Goal: Information Seeking & Learning: Learn about a topic

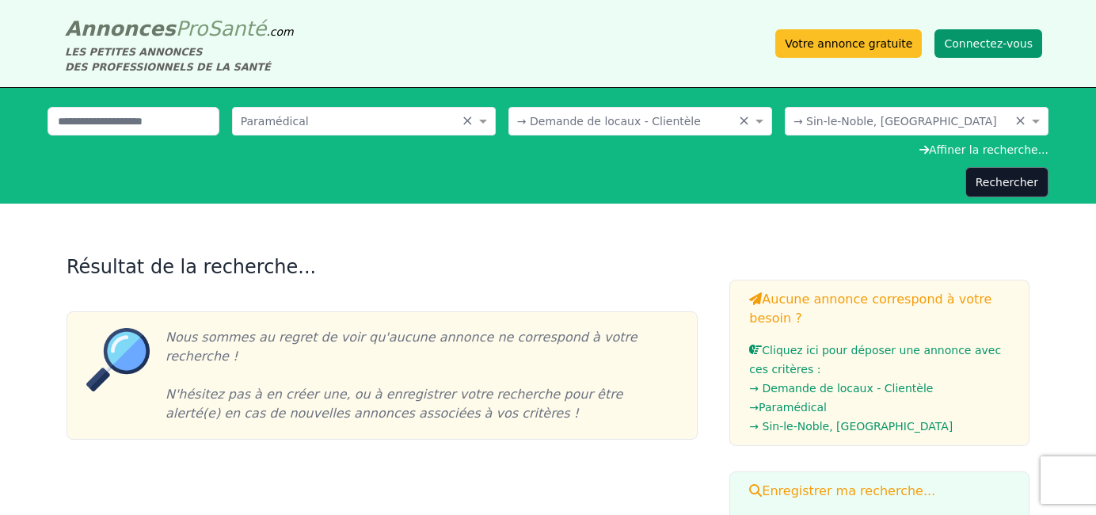
click at [972, 45] on button "Connectez-vous" at bounding box center [989, 43] width 108 height 29
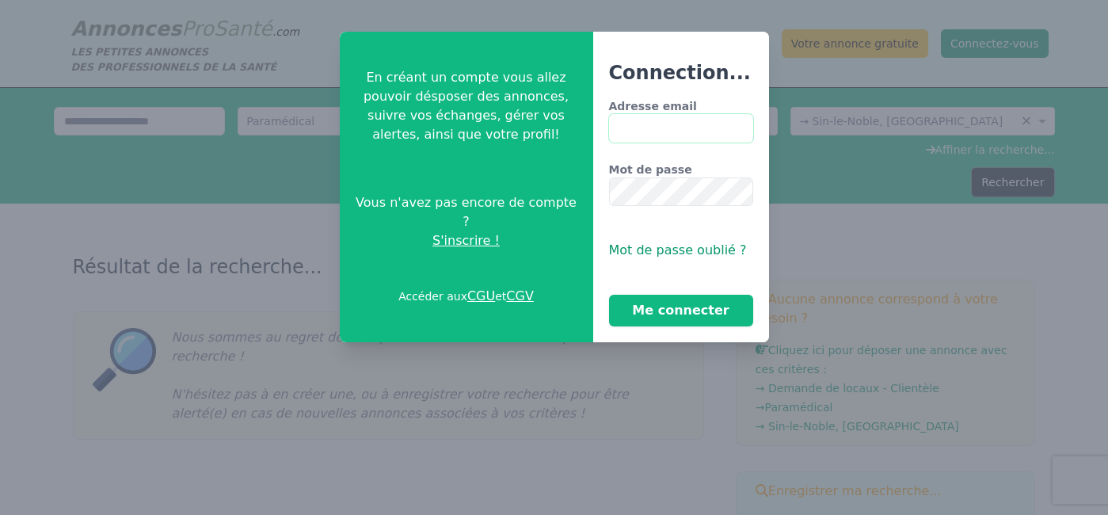
type input "**********"
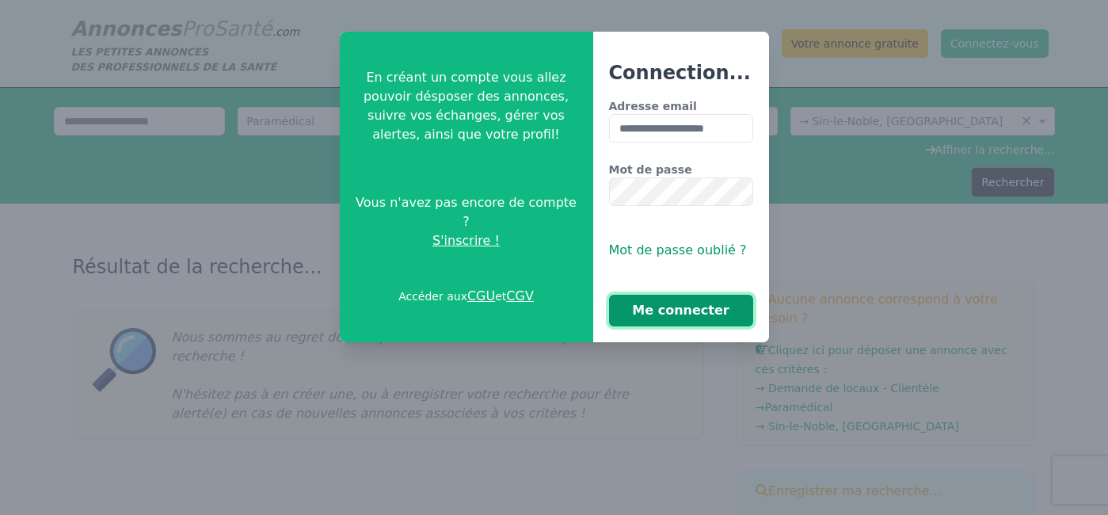
click at [654, 314] on button "Me connecter" at bounding box center [681, 311] width 144 height 32
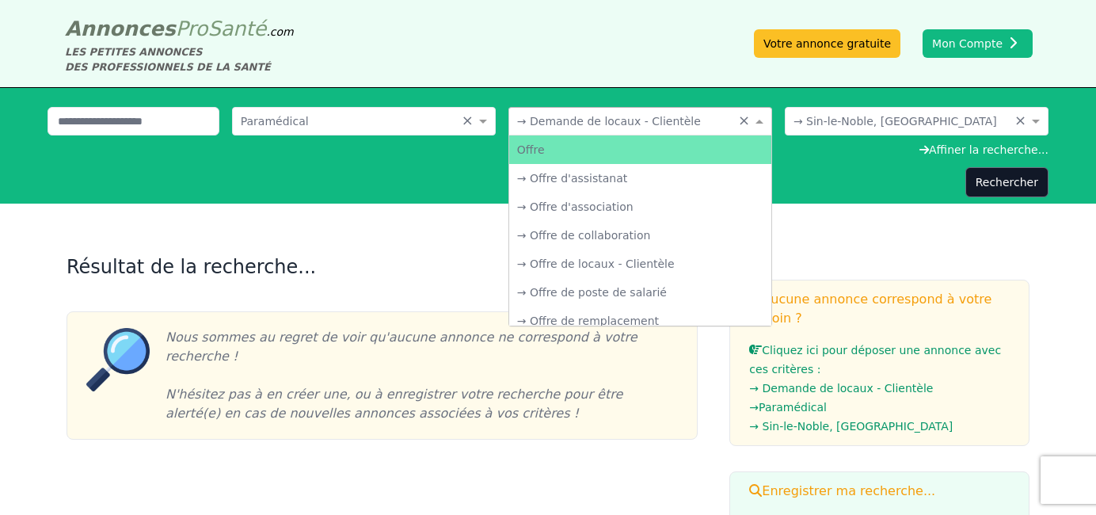
click at [616, 124] on input "text" at bounding box center [624, 120] width 215 height 16
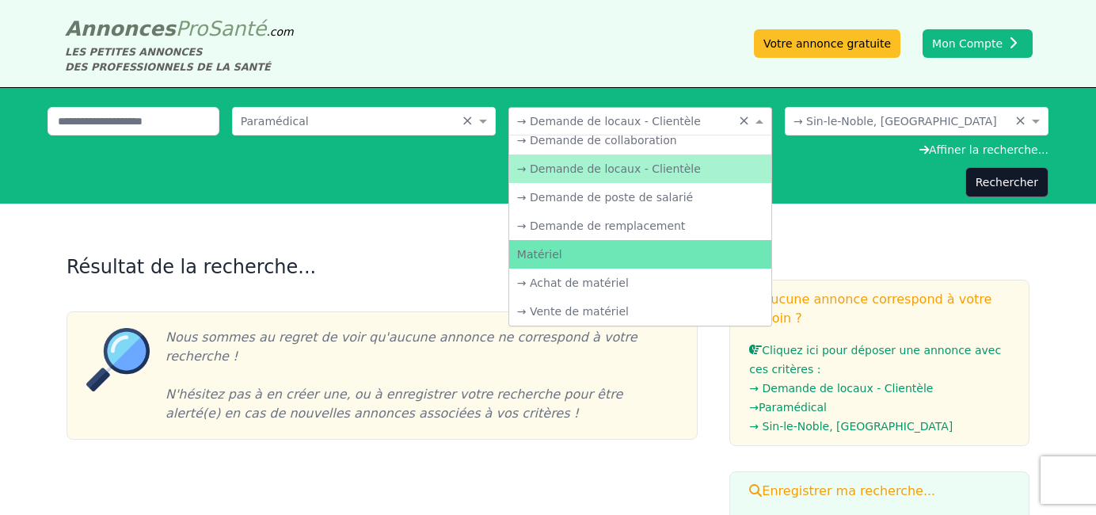
click at [618, 166] on div "→ Demande de locaux - Clientèle" at bounding box center [640, 168] width 262 height 29
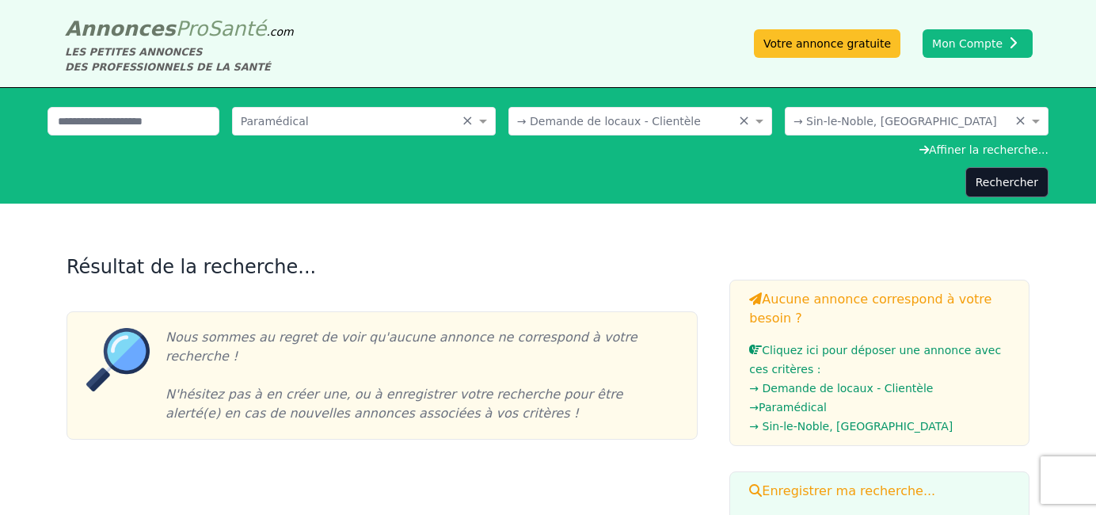
click at [607, 166] on form "Choisissez une spécialité... × Paramédical × Choisissez une catégorie... × → De…" at bounding box center [548, 152] width 1001 height 90
click at [1037, 119] on span at bounding box center [1038, 121] width 20 height 16
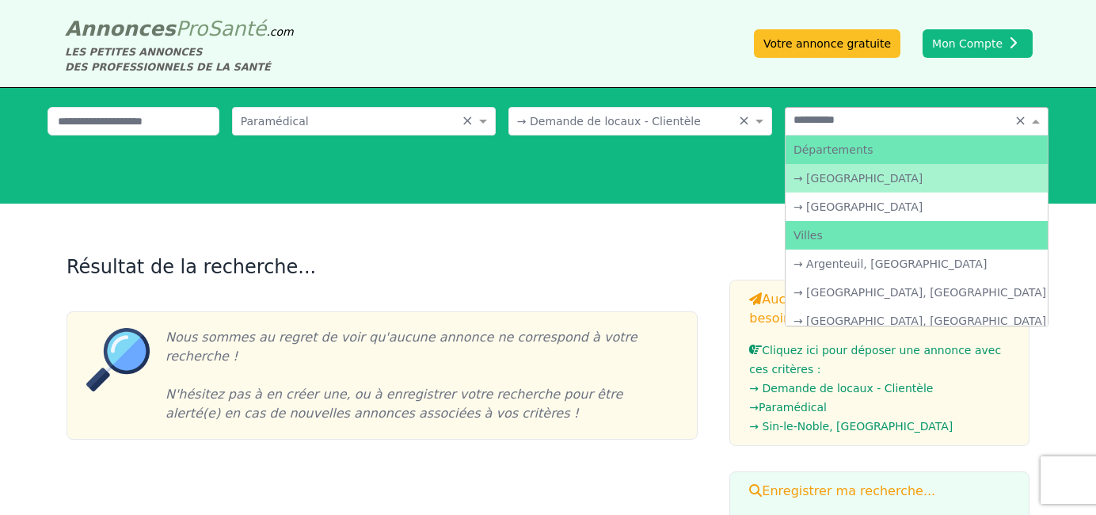
type input "**********"
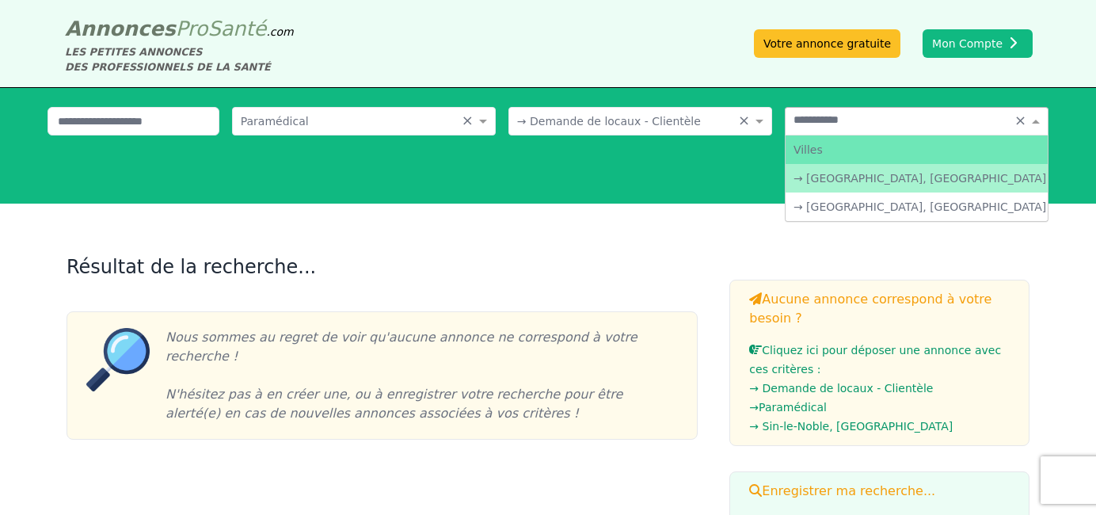
click at [996, 172] on div "→ [GEOGRAPHIC_DATA], [GEOGRAPHIC_DATA]" at bounding box center [917, 178] width 262 height 29
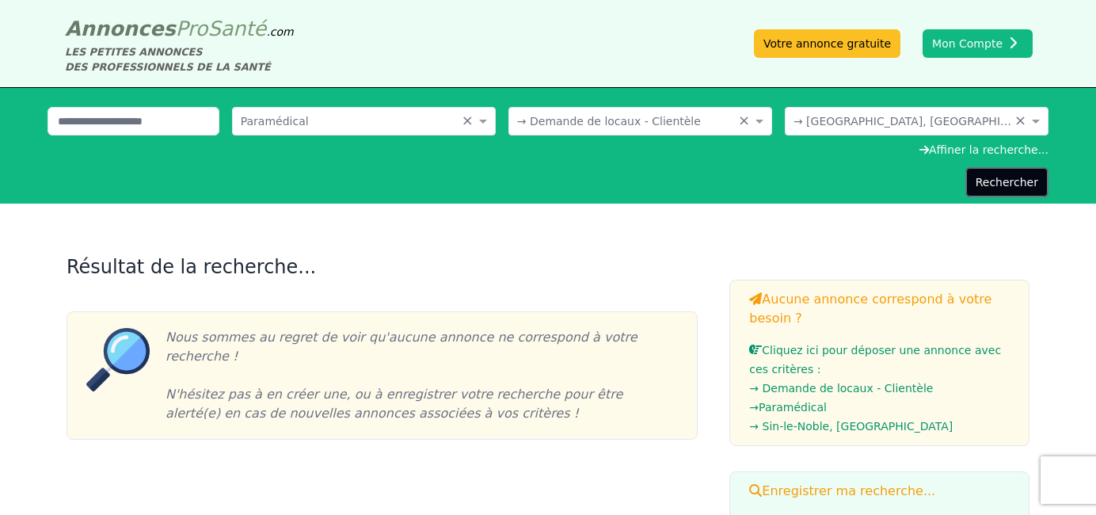
click at [1006, 182] on button "Rechercher" at bounding box center [1006, 182] width 83 height 30
click at [942, 150] on div "Affiner la recherche..." at bounding box center [548, 150] width 1001 height 16
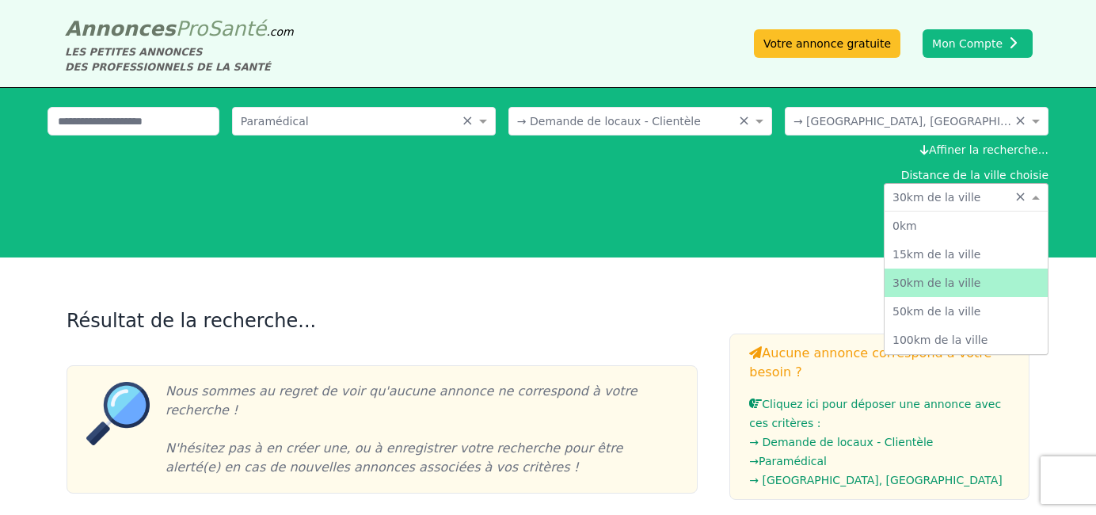
click at [1038, 193] on span at bounding box center [1038, 197] width 20 height 16
click at [922, 312] on div "50km de la ville" at bounding box center [966, 311] width 163 height 29
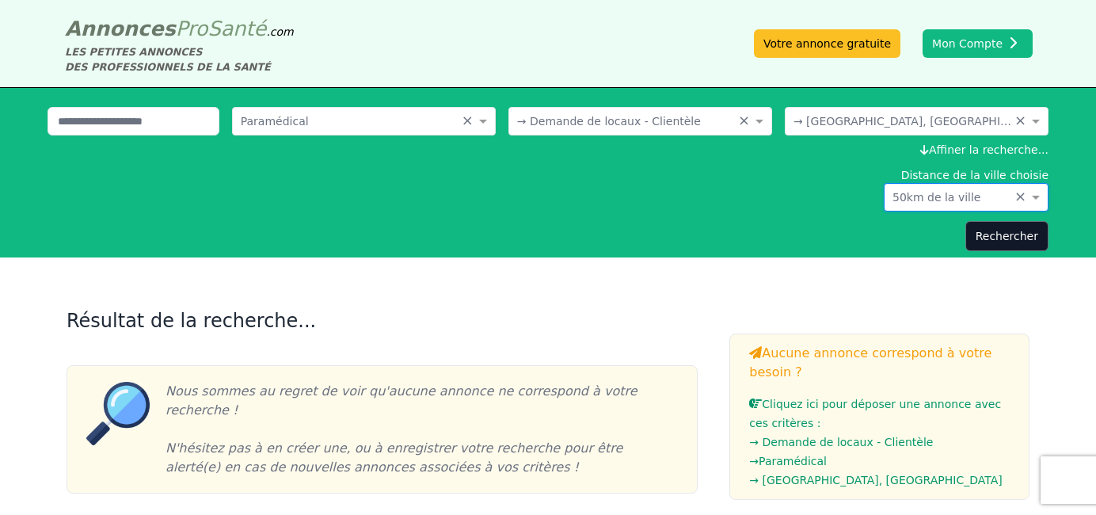
click at [832, 230] on div "Rechercher" at bounding box center [548, 236] width 1001 height 30
click at [1003, 234] on button "Rechercher" at bounding box center [1006, 236] width 83 height 30
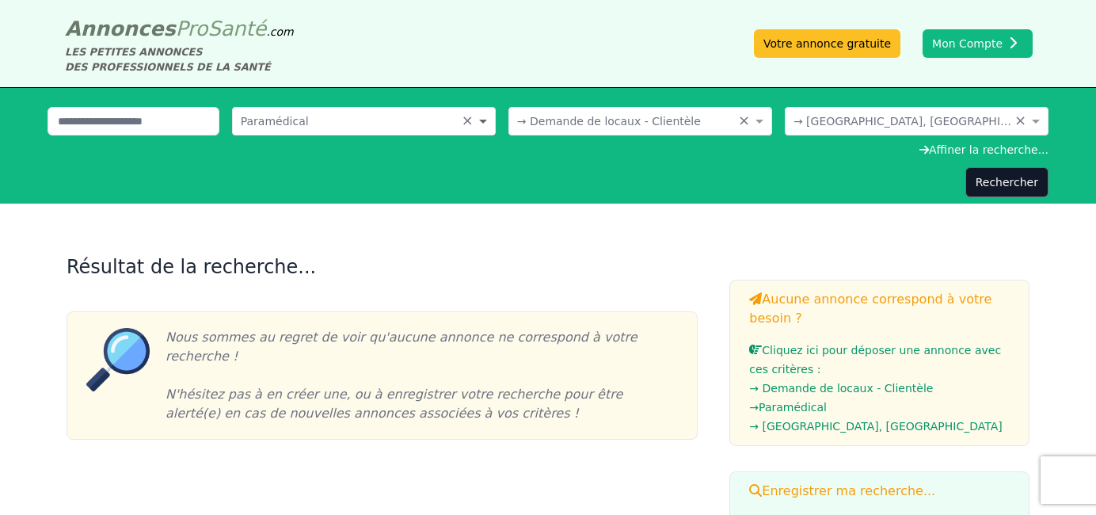
click at [482, 118] on span at bounding box center [485, 121] width 20 height 16
click at [139, 177] on div "Rechercher" at bounding box center [548, 182] width 1001 height 30
click at [192, 127] on input "text" at bounding box center [134, 121] width 172 height 29
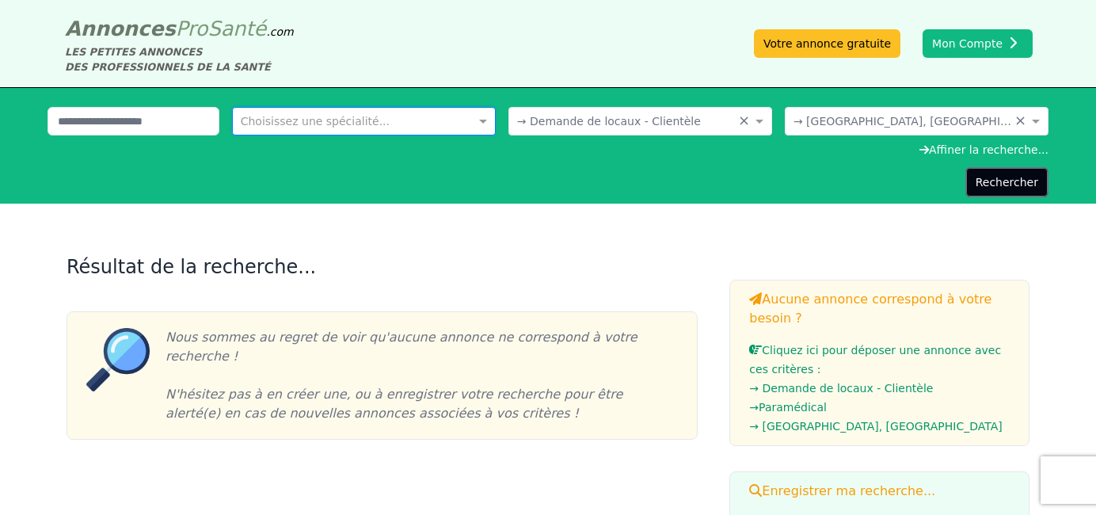
click at [985, 184] on button "Rechercher" at bounding box center [1006, 182] width 83 height 30
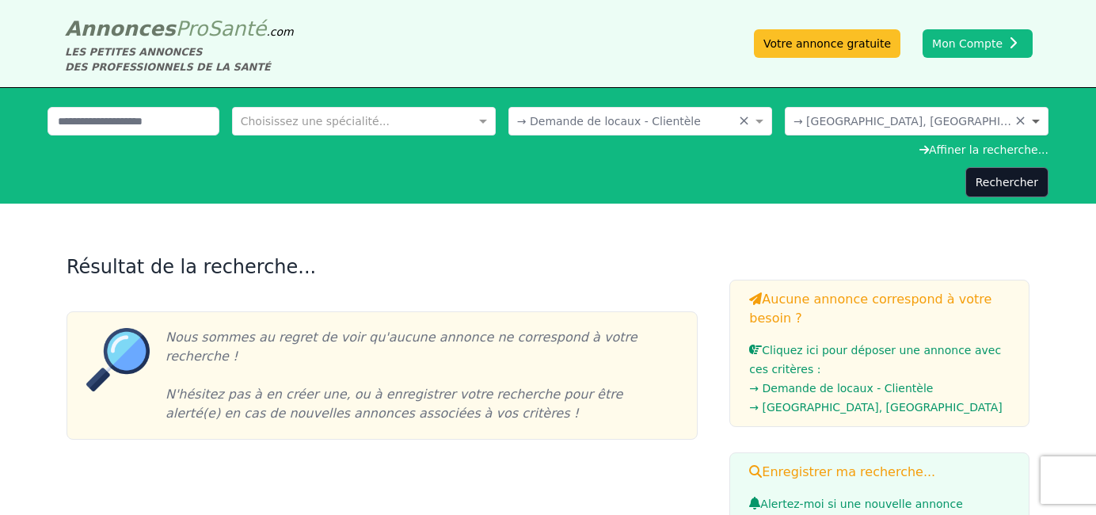
click at [1041, 120] on span at bounding box center [1038, 121] width 20 height 16
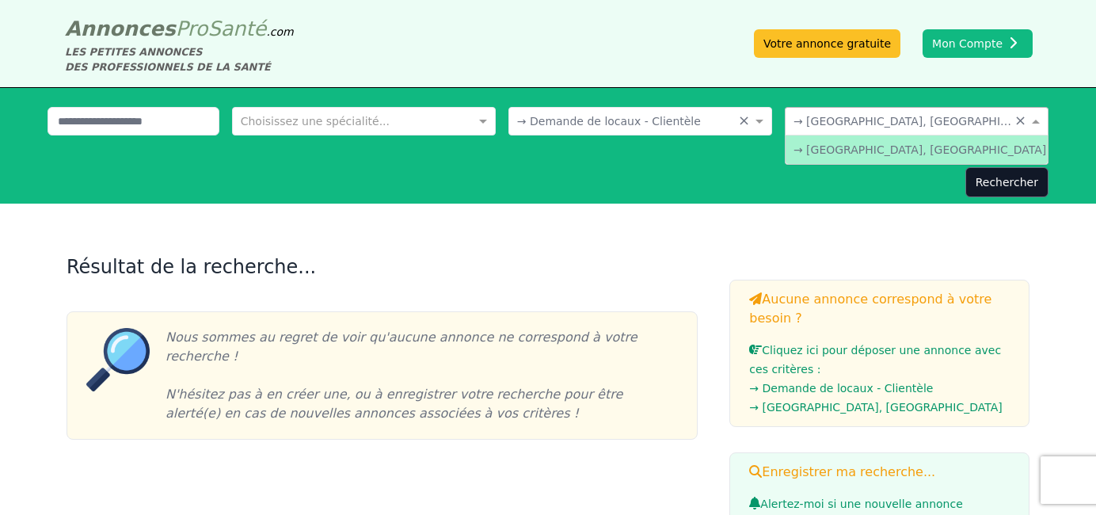
click at [943, 148] on div "→ [GEOGRAPHIC_DATA], [GEOGRAPHIC_DATA]" at bounding box center [917, 149] width 262 height 29
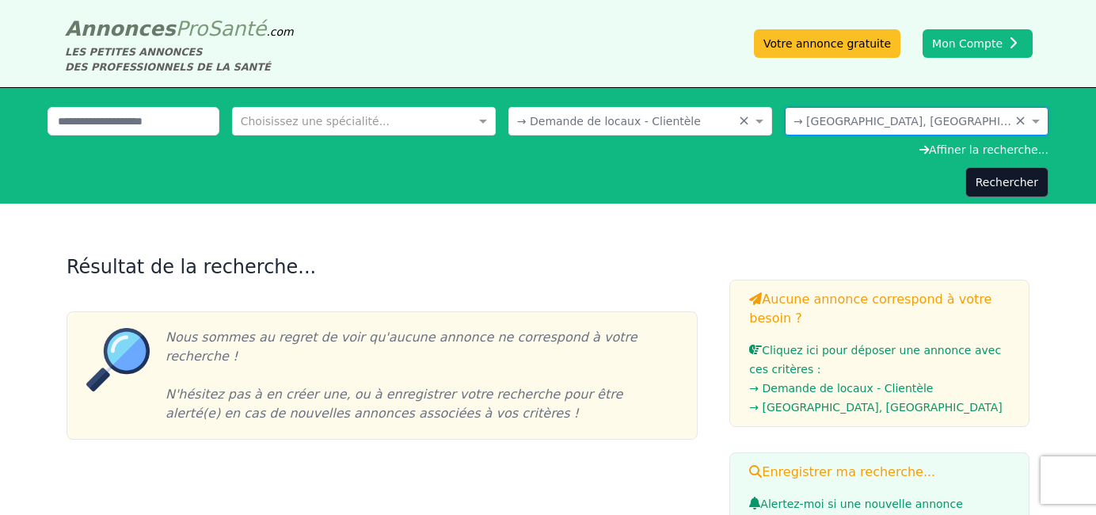
click at [968, 152] on div "Affiner la recherche..." at bounding box center [548, 150] width 1001 height 16
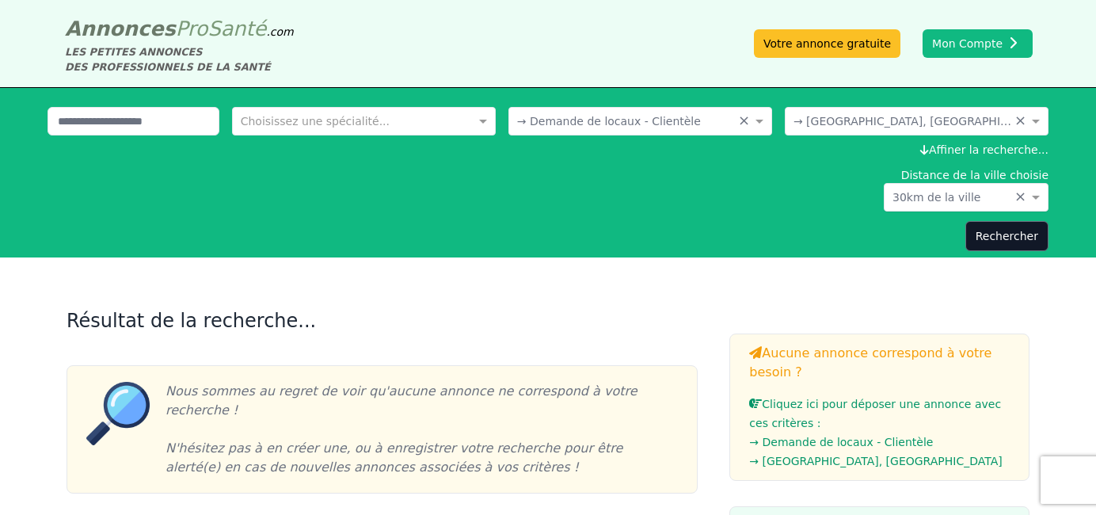
click at [983, 194] on input "text" at bounding box center [951, 196] width 116 height 16
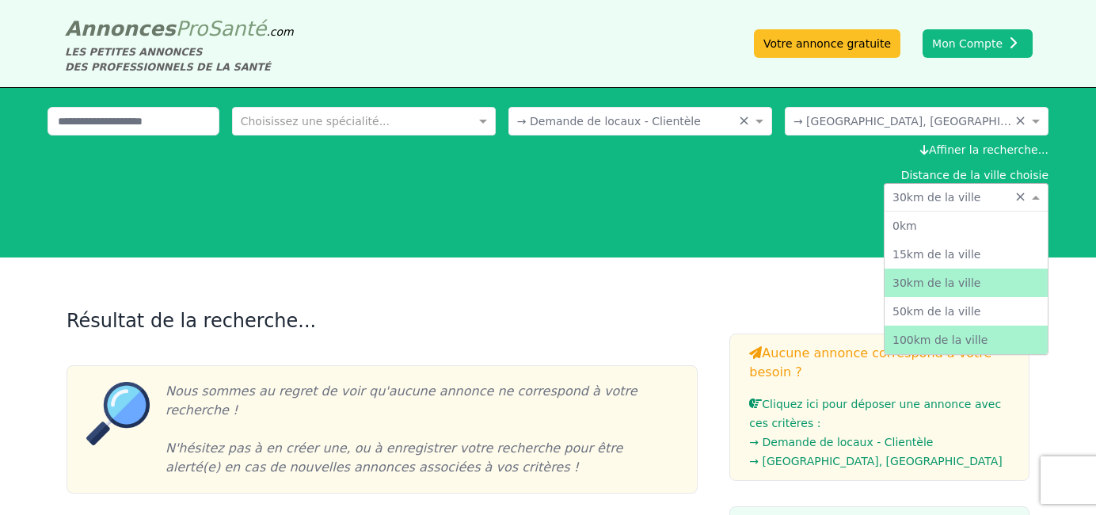
click at [945, 338] on div "100km de la ville" at bounding box center [966, 340] width 163 height 29
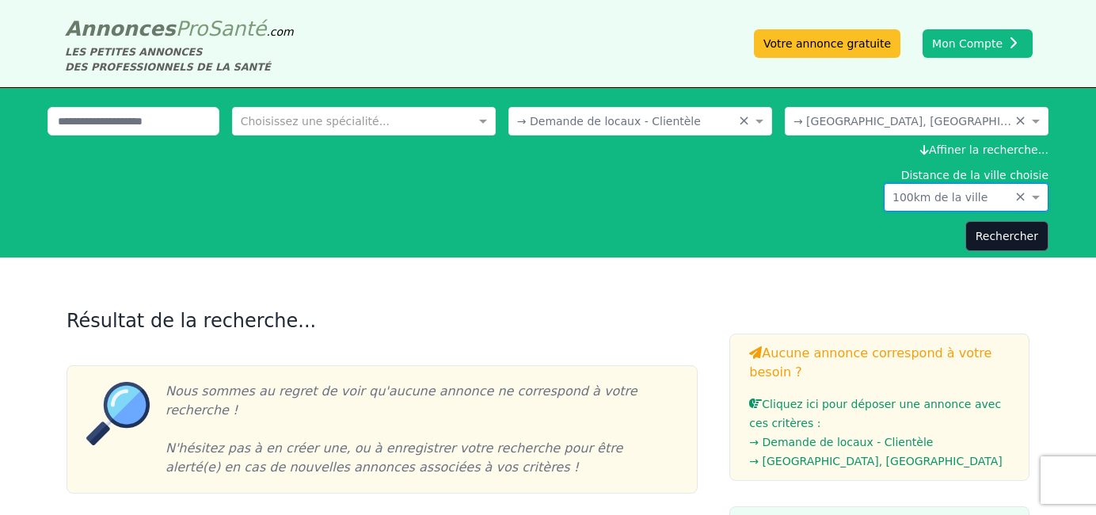
click at [837, 221] on div "Rechercher" at bounding box center [548, 236] width 1001 height 30
click at [994, 234] on button "Rechercher" at bounding box center [1006, 236] width 83 height 30
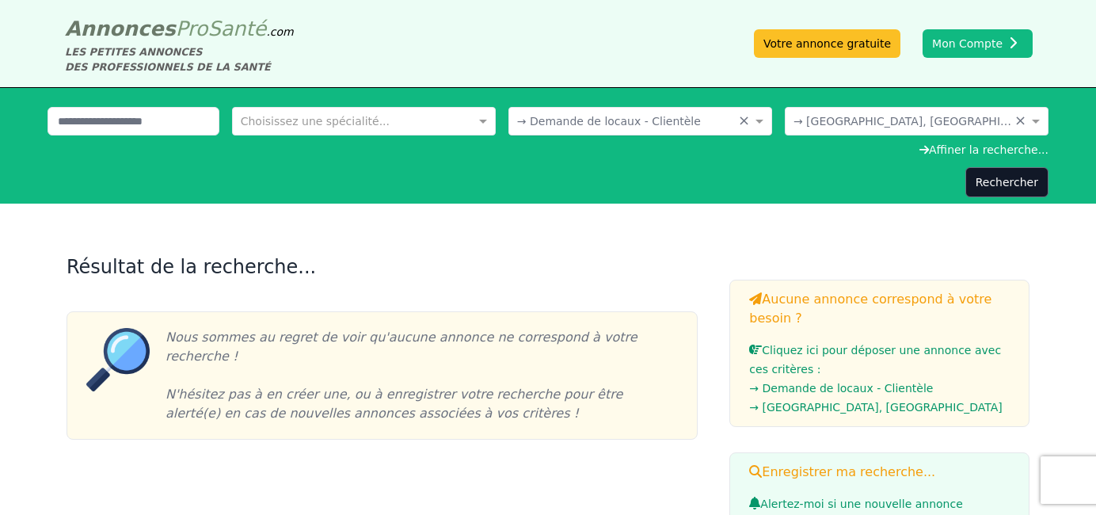
click at [645, 124] on input "text" at bounding box center [624, 120] width 215 height 16
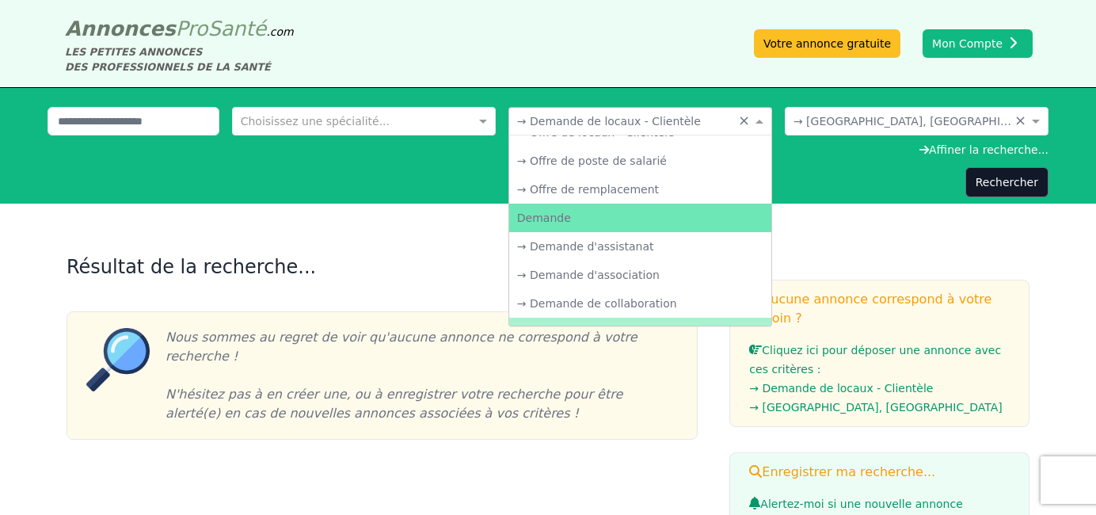
scroll to position [132, 0]
click at [729, 220] on div "Demande" at bounding box center [640, 217] width 262 height 29
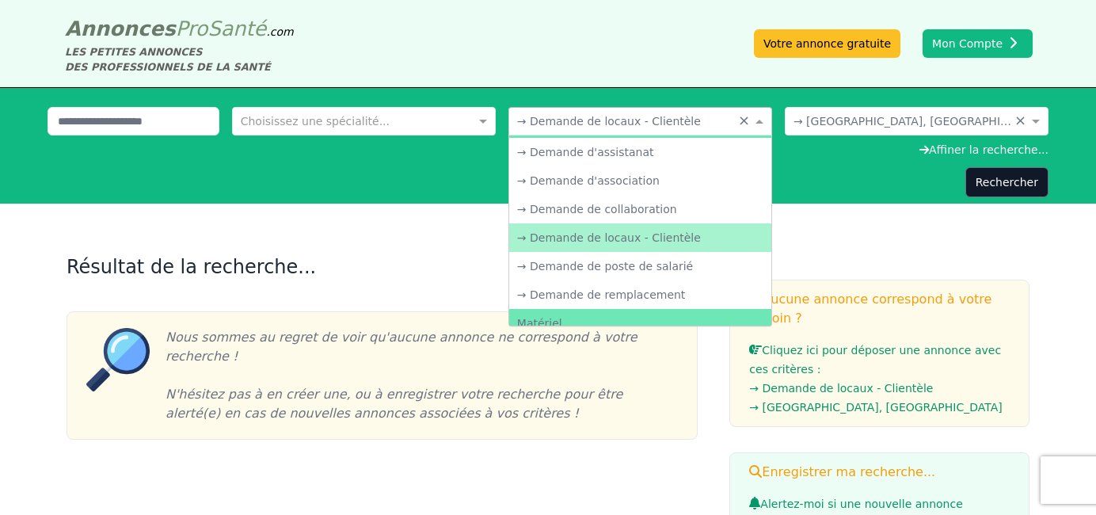
scroll to position [238, 0]
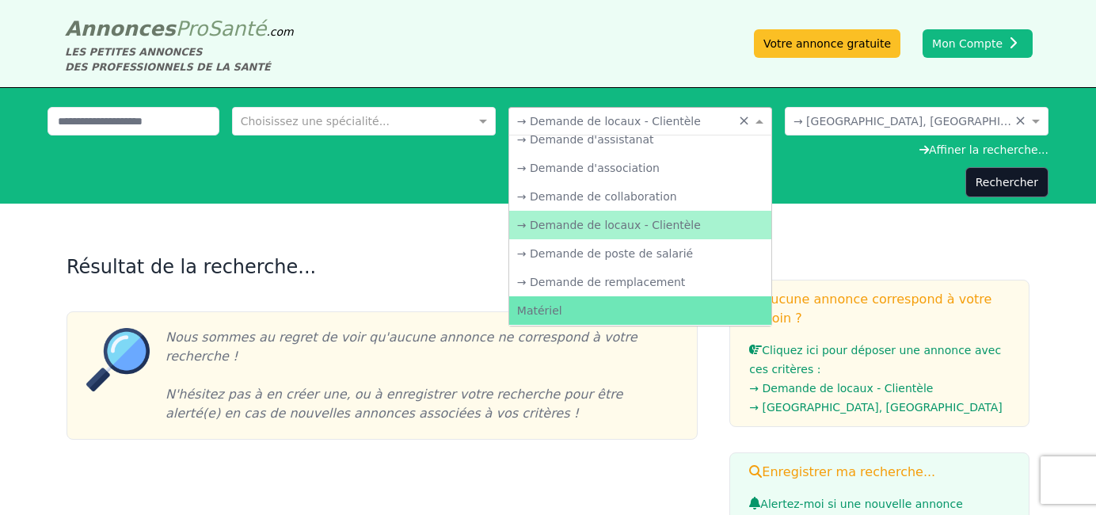
click at [714, 230] on div "→ Demande de locaux - Clientèle" at bounding box center [640, 225] width 262 height 29
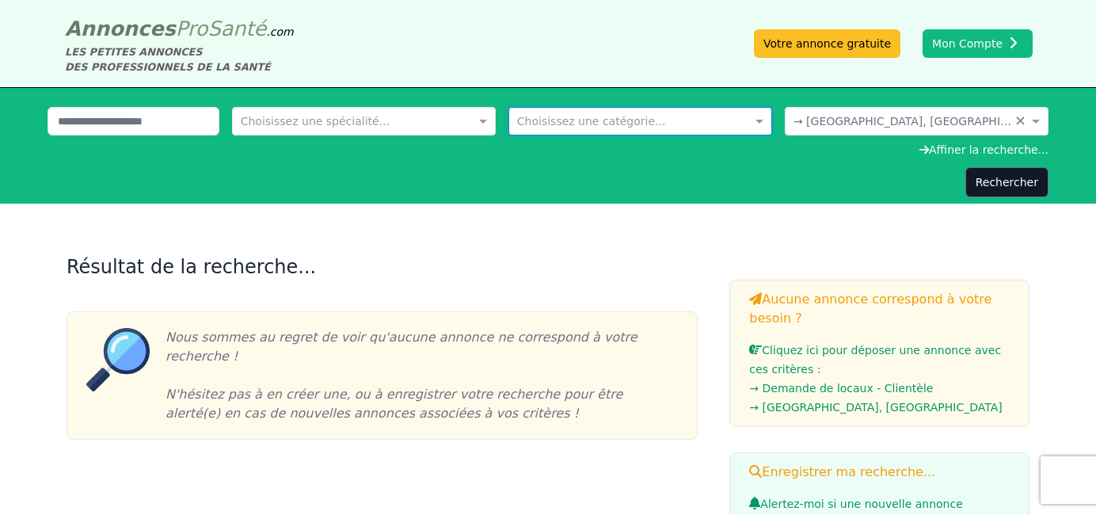
click at [754, 158] on div "Affiner la recherche..." at bounding box center [548, 150] width 1001 height 16
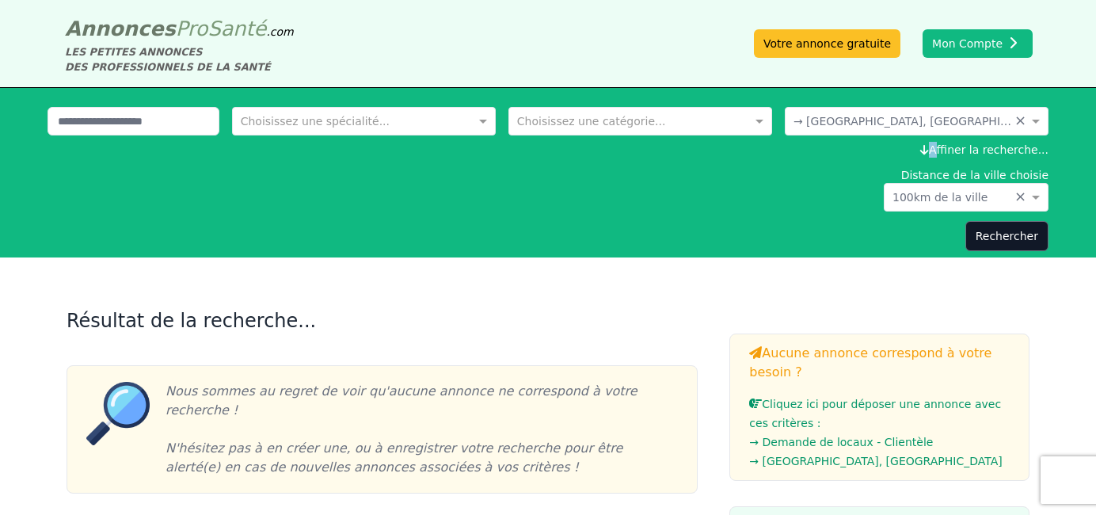
click at [754, 158] on div "Affiner la recherche..." at bounding box center [548, 150] width 1001 height 16
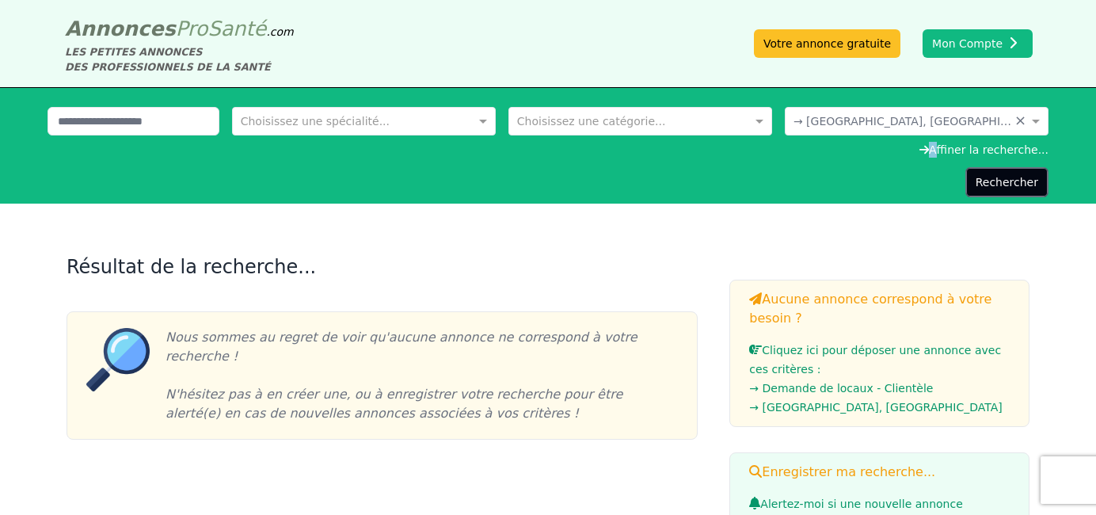
click at [992, 184] on button "Rechercher" at bounding box center [1006, 182] width 83 height 30
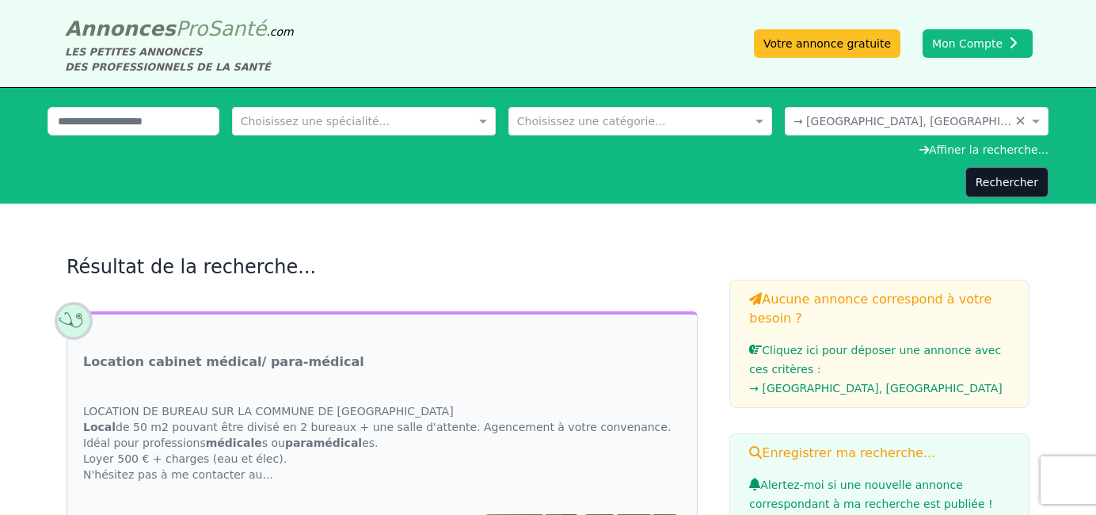
click at [948, 149] on div "Affiner la recherche..." at bounding box center [548, 150] width 1001 height 16
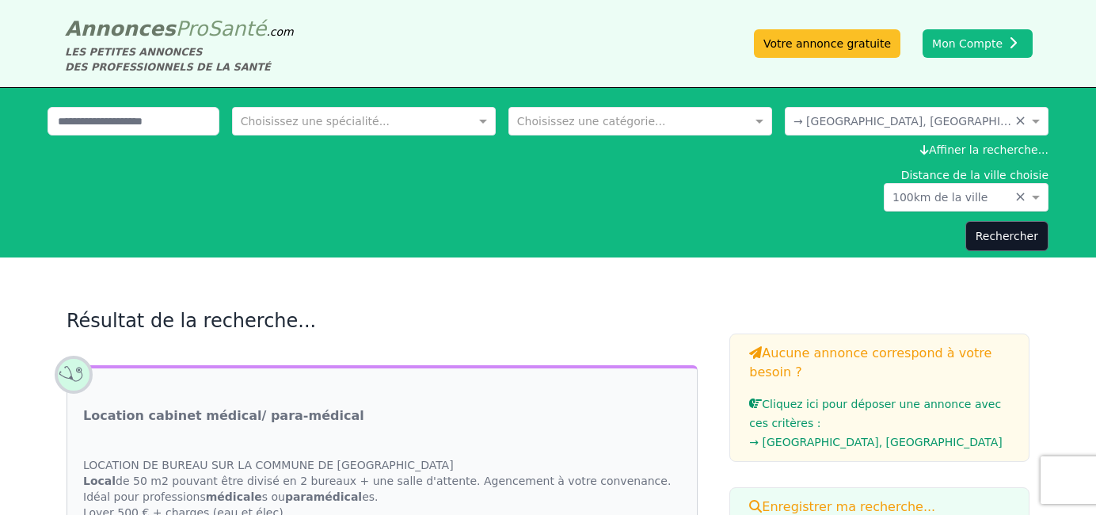
click at [965, 200] on input "text" at bounding box center [951, 196] width 116 height 16
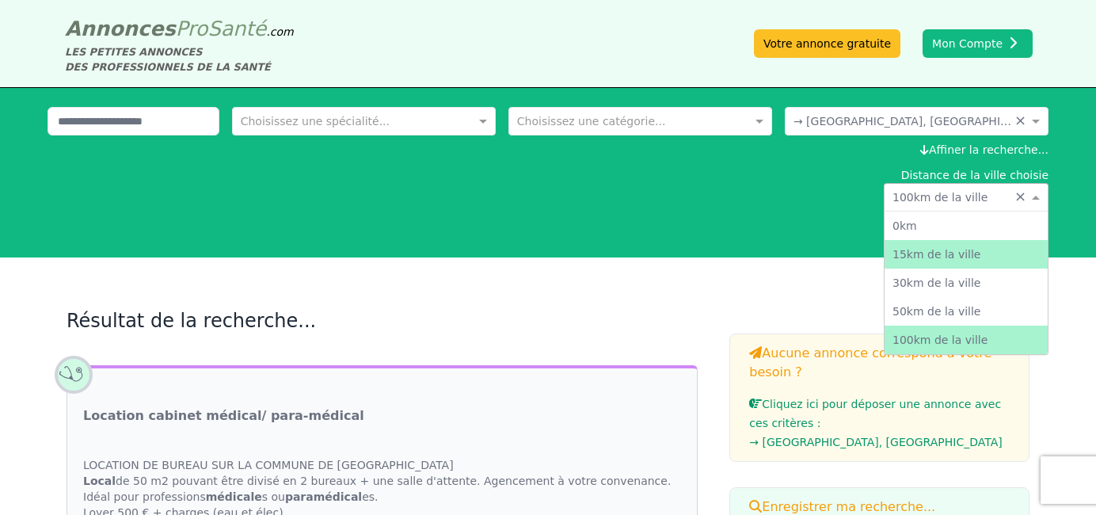
click at [942, 255] on div "15km de la ville" at bounding box center [966, 254] width 163 height 29
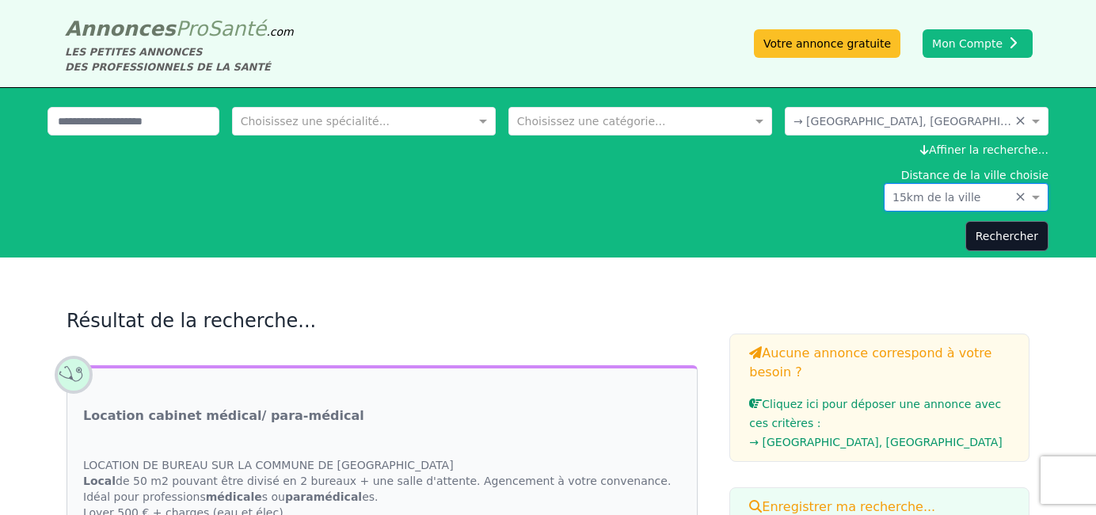
click at [852, 222] on div "Rechercher" at bounding box center [548, 236] width 1001 height 30
click at [1014, 238] on button "Rechercher" at bounding box center [1006, 236] width 83 height 30
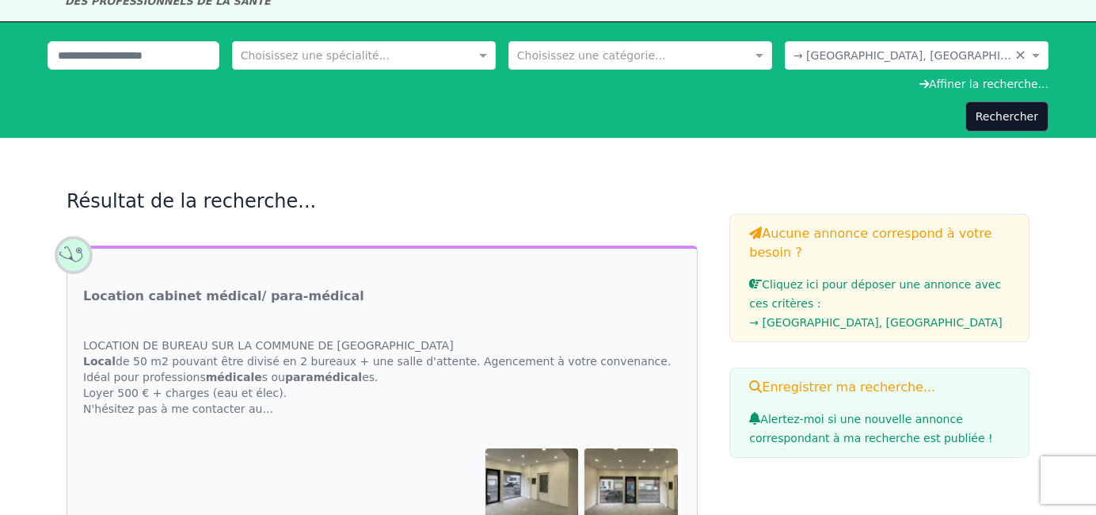
scroll to position [31, 0]
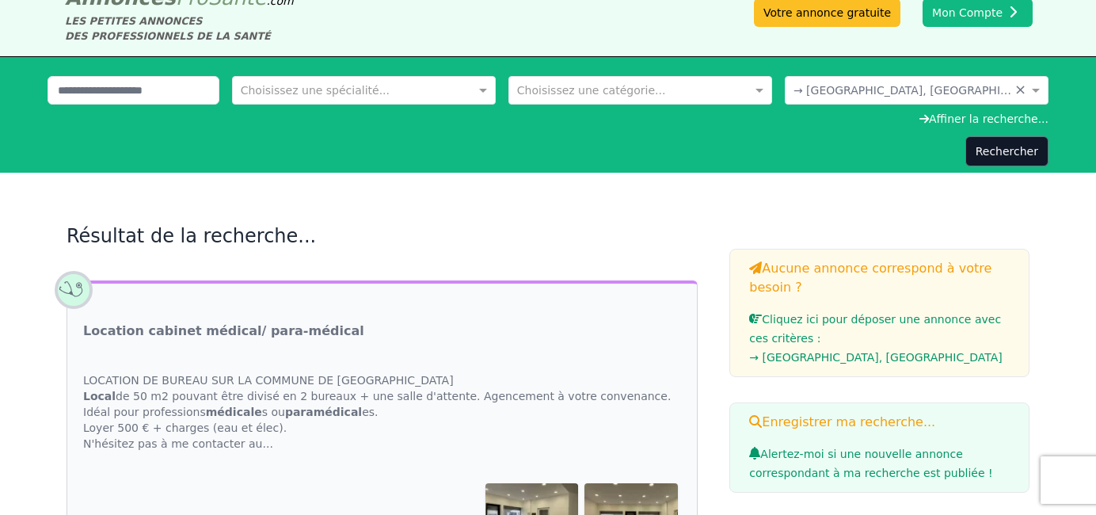
click at [956, 115] on div "Affiner la recherche..." at bounding box center [548, 119] width 1001 height 16
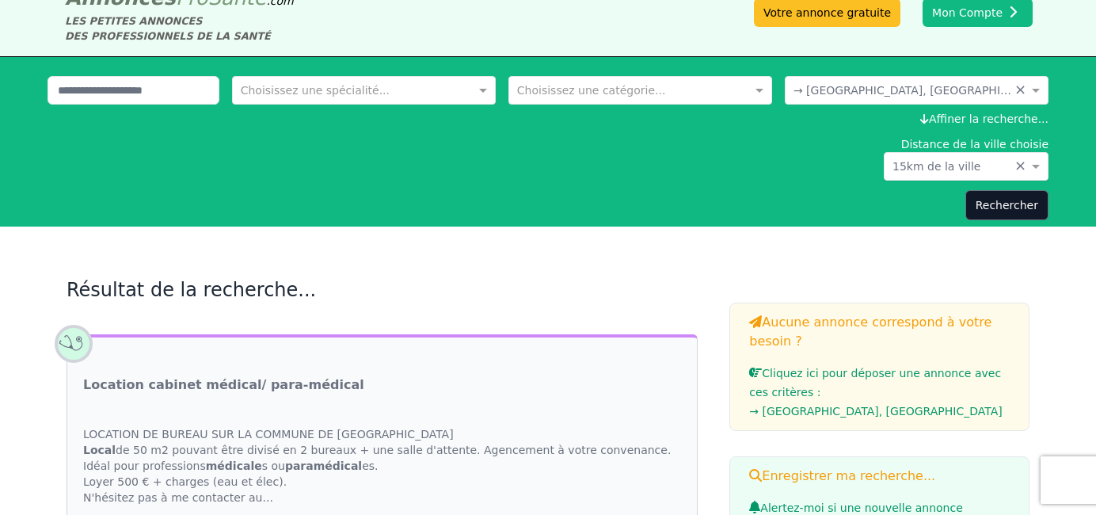
click at [950, 166] on input "text" at bounding box center [951, 165] width 116 height 16
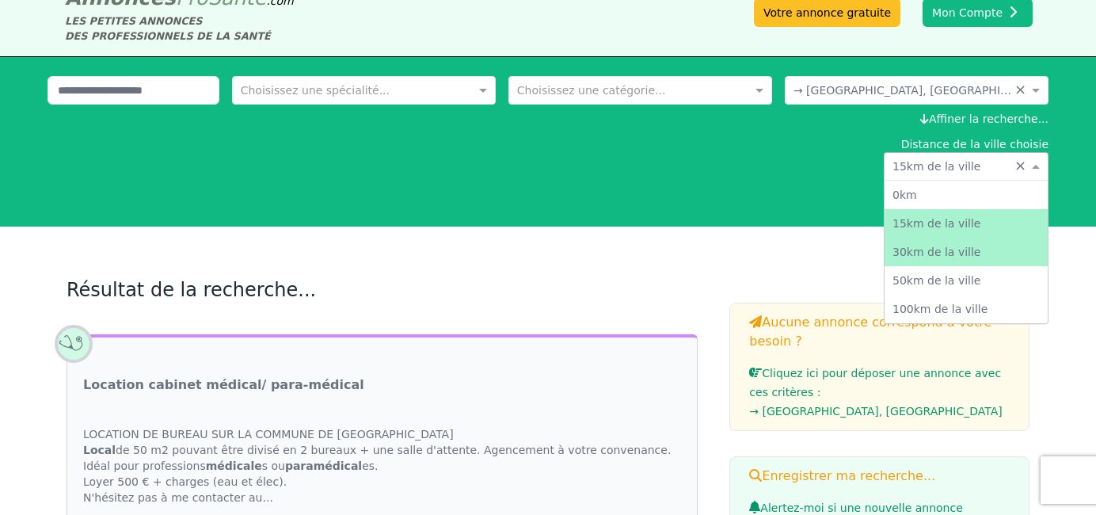
click at [927, 248] on div "30km de la ville" at bounding box center [966, 252] width 163 height 29
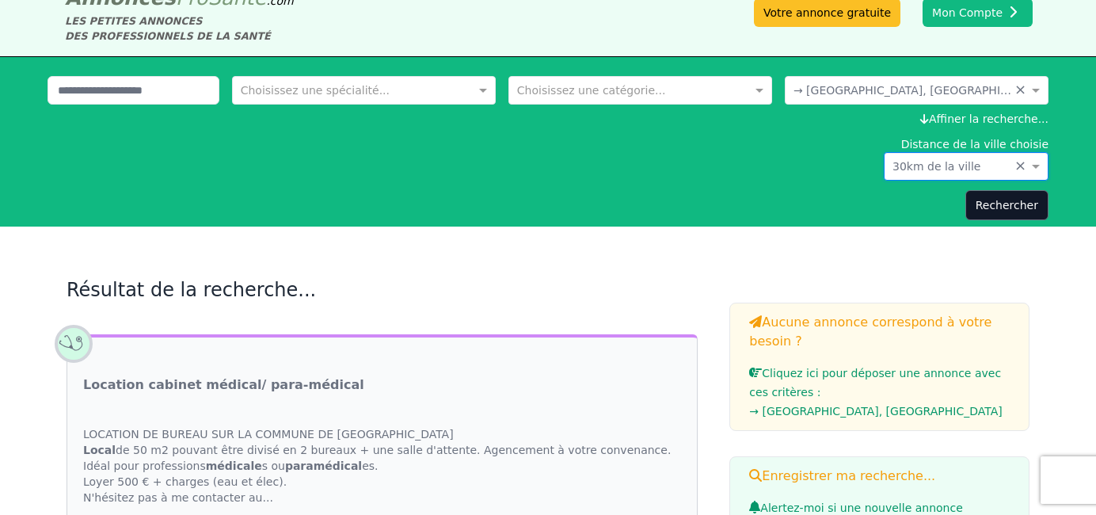
click at [839, 203] on div "Rechercher" at bounding box center [548, 205] width 1001 height 30
click at [993, 210] on button "Rechercher" at bounding box center [1006, 205] width 83 height 30
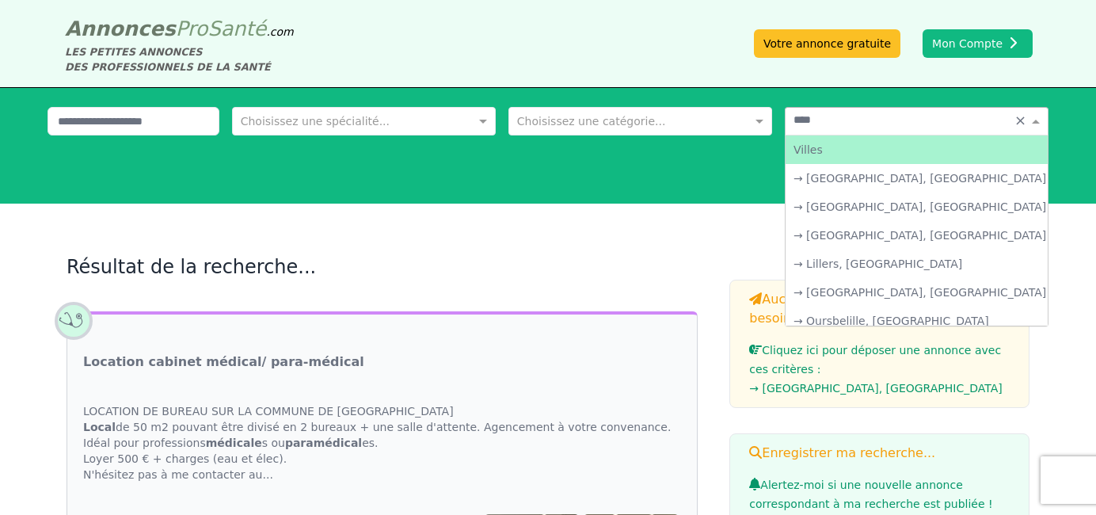
type input "*****"
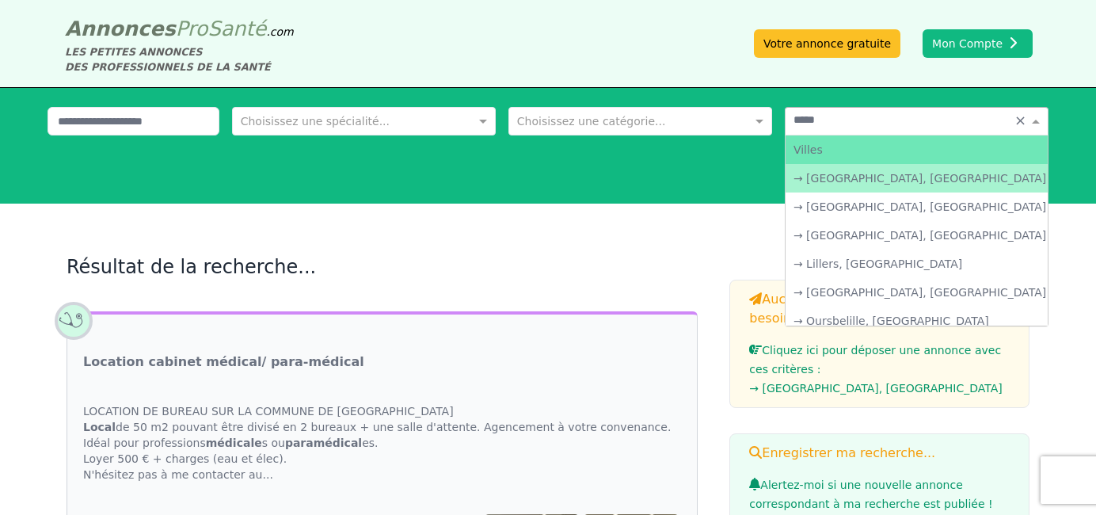
click at [969, 178] on div "→ [GEOGRAPHIC_DATA], [GEOGRAPHIC_DATA]" at bounding box center [917, 178] width 262 height 29
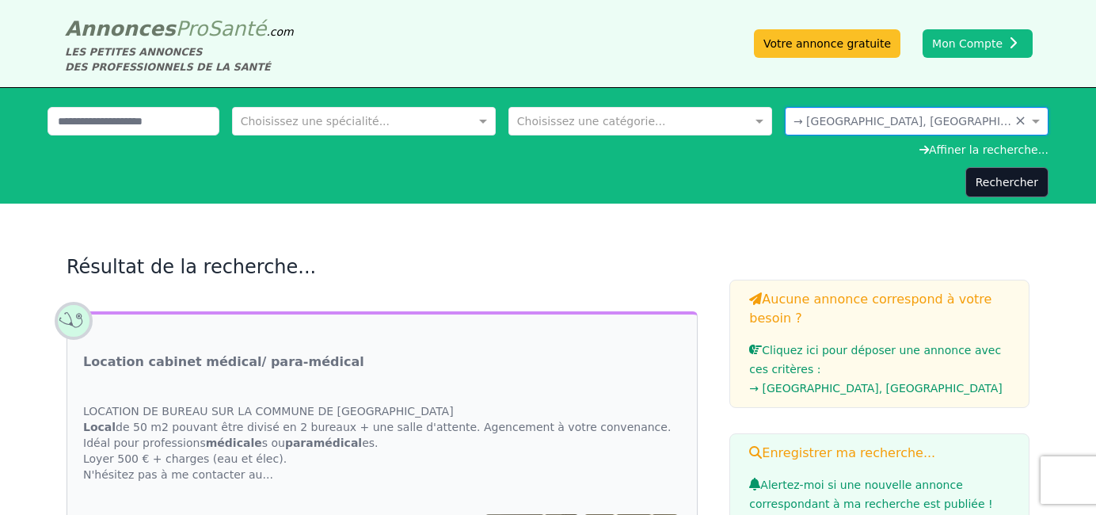
click at [811, 162] on form "Choisissez une spécialité... Choisissez une catégorie... Où recherchez-vous ? ×…" at bounding box center [548, 152] width 1001 height 90
click at [904, 172] on div "Rechercher" at bounding box center [548, 182] width 1001 height 30
click at [995, 178] on button "Rechercher" at bounding box center [1006, 182] width 83 height 30
